Goal: Task Accomplishment & Management: Manage account settings

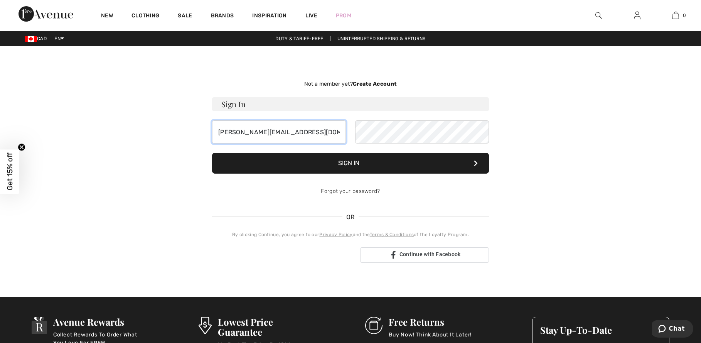
click at [286, 129] on input "[PERSON_NAME][EMAIL_ADDRESS][DOMAIN_NAME]" at bounding box center [279, 131] width 134 height 23
click at [285, 129] on input "[PERSON_NAME][EMAIL_ADDRESS][DOMAIN_NAME]" at bounding box center [279, 131] width 134 height 23
click at [282, 129] on input "[PERSON_NAME][EMAIL_ADDRESS][DOMAIN_NAME]" at bounding box center [279, 131] width 134 height 23
drag, startPoint x: 286, startPoint y: 135, endPoint x: 277, endPoint y: 128, distance: 11.7
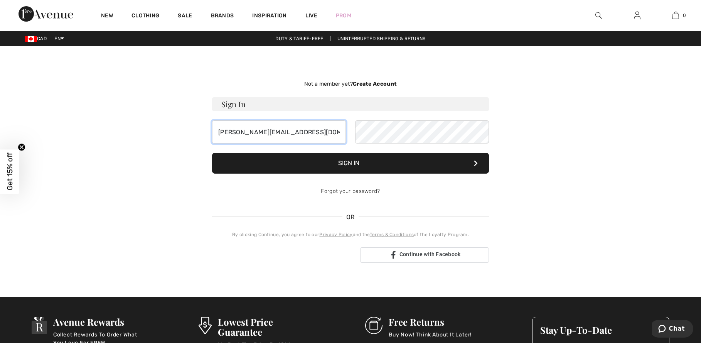
click at [267, 128] on input "[PERSON_NAME][EMAIL_ADDRESS][DOMAIN_NAME]" at bounding box center [279, 131] width 134 height 23
click at [281, 129] on input "[PERSON_NAME][EMAIL_ADDRESS][DOMAIN_NAME]" at bounding box center [279, 131] width 134 height 23
drag, startPoint x: 287, startPoint y: 131, endPoint x: 224, endPoint y: 132, distance: 64.0
click at [224, 132] on input "[PERSON_NAME]@" at bounding box center [279, 131] width 134 height 23
type input "s"
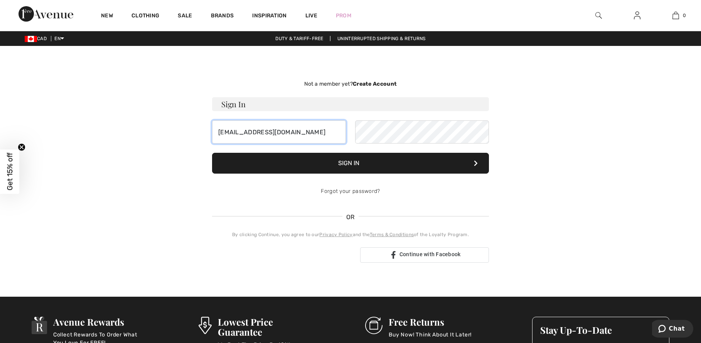
type input "[EMAIL_ADDRESS][DOMAIN_NAME]"
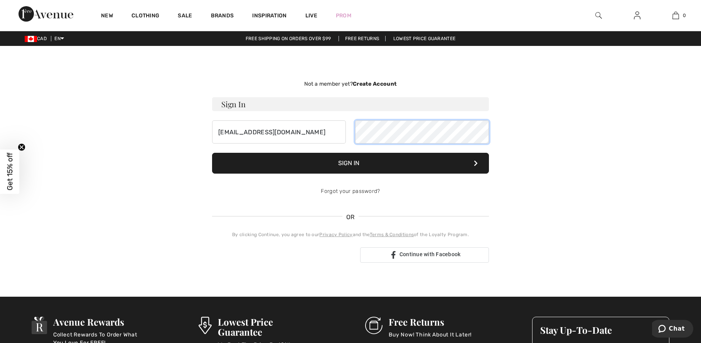
click at [296, 132] on div "[EMAIL_ADDRESS][DOMAIN_NAME]" at bounding box center [350, 131] width 277 height 23
click at [338, 160] on button "Sign In" at bounding box center [350, 163] width 277 height 21
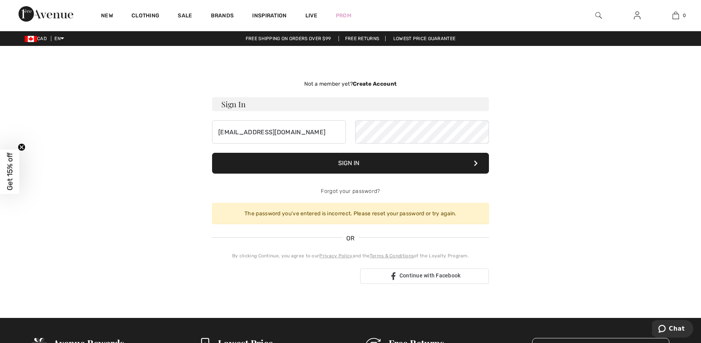
click at [361, 161] on button "Sign In" at bounding box center [350, 163] width 277 height 21
click at [360, 189] on link "Forgot your password?" at bounding box center [350, 191] width 59 height 7
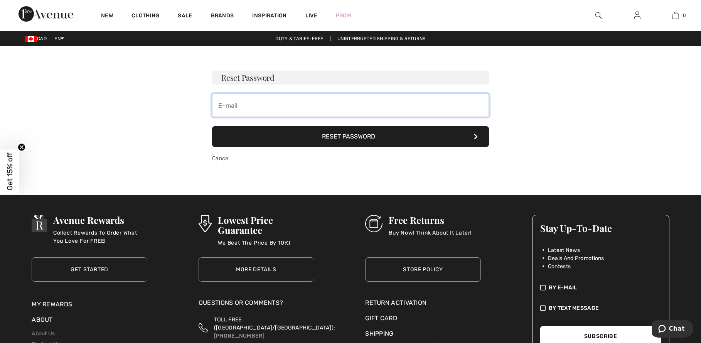
click at [284, 104] on input "email" at bounding box center [350, 105] width 277 height 23
type input "[EMAIL_ADDRESS][DOMAIN_NAME]"
click at [308, 135] on button "Reset Password" at bounding box center [350, 136] width 277 height 21
click at [637, 15] on img at bounding box center [637, 15] width 7 height 9
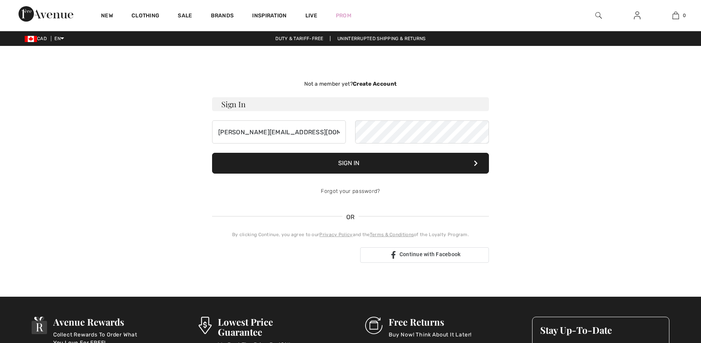
click at [179, 130] on div "Not a member yet? Create Account Sign In [PERSON_NAME][EMAIL_ADDRESS][DOMAIN_NA…" at bounding box center [350, 171] width 530 height 214
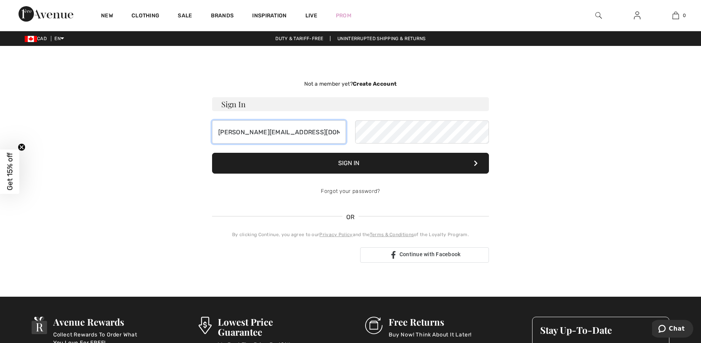
click at [309, 136] on input "[PERSON_NAME][EMAIL_ADDRESS][DOMAIN_NAME]" at bounding box center [279, 131] width 134 height 23
type input "s"
type input "[EMAIL_ADDRESS][DOMAIN_NAME]"
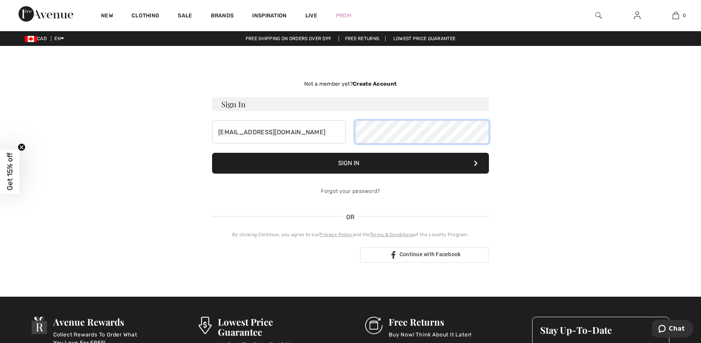
click at [215, 123] on div "[EMAIL_ADDRESS][DOMAIN_NAME]" at bounding box center [350, 131] width 277 height 23
click at [212, 153] on button "Sign In" at bounding box center [350, 163] width 277 height 21
